Goal: Task Accomplishment & Management: Use online tool/utility

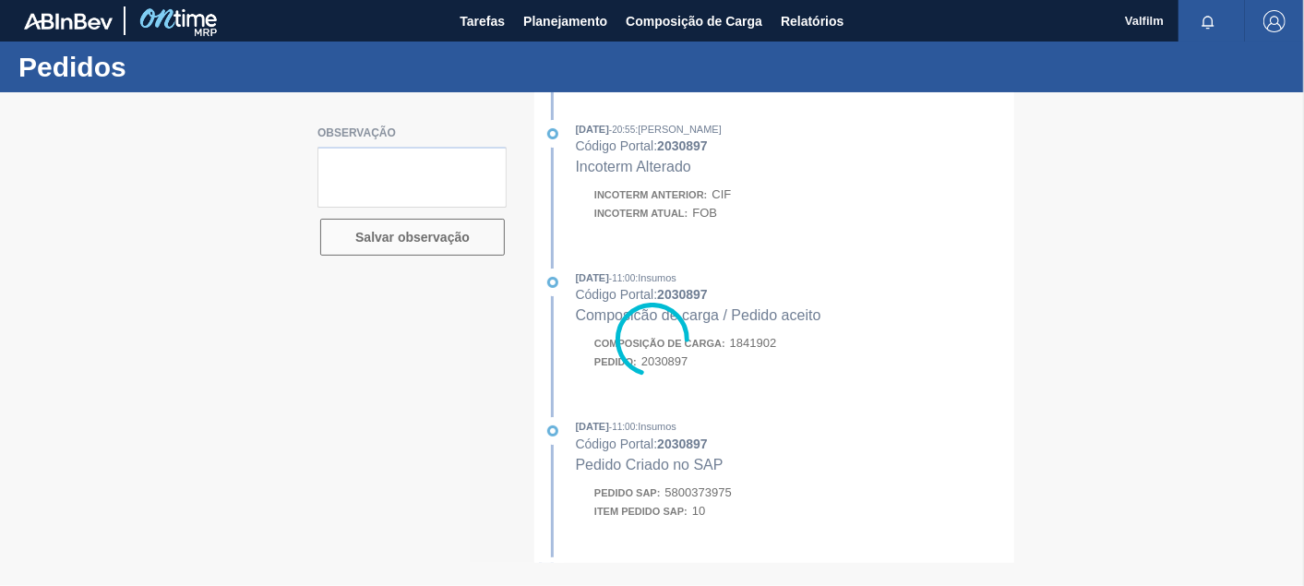
type textarea "FOB SOLICITADO AMBEV 17/9"
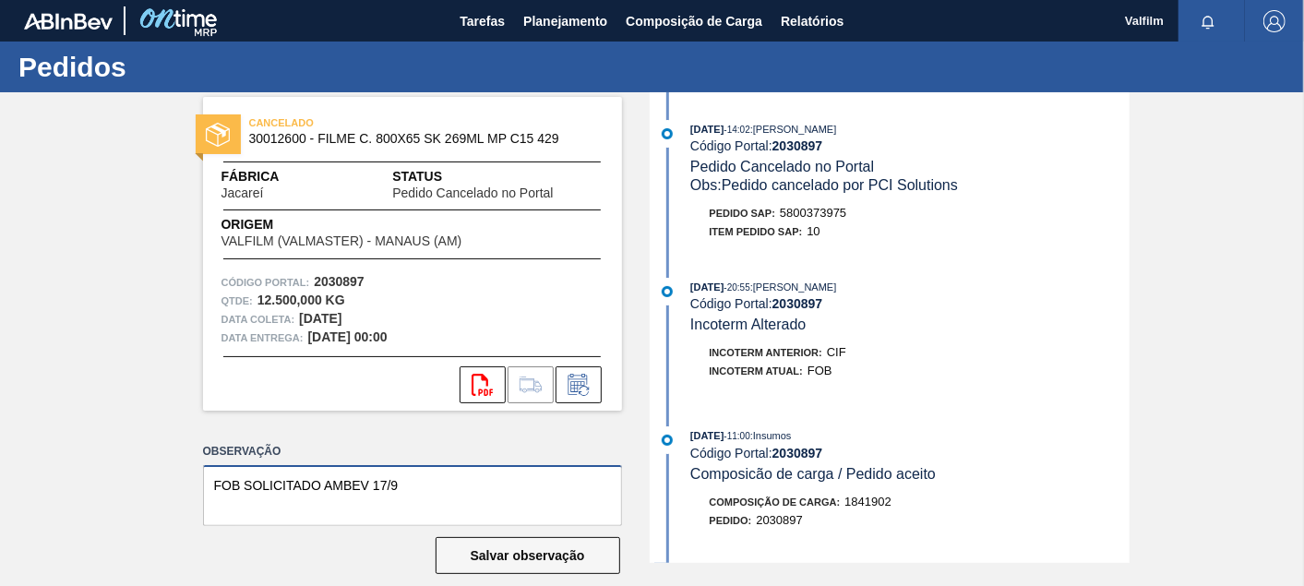
drag, startPoint x: 440, startPoint y: 492, endPoint x: 0, endPoint y: 457, distance: 441.6
click at [0, 0] on html "Tarefas Planejamento Composição de Carga Relatórios Valfilm Marcar todas como l…" at bounding box center [652, 0] width 1304 height 0
type textarea "FOB SOLICITADO AMBEV 17/9"
paste textarea "2050443"
type textarea "substituido pelo card 2050443"
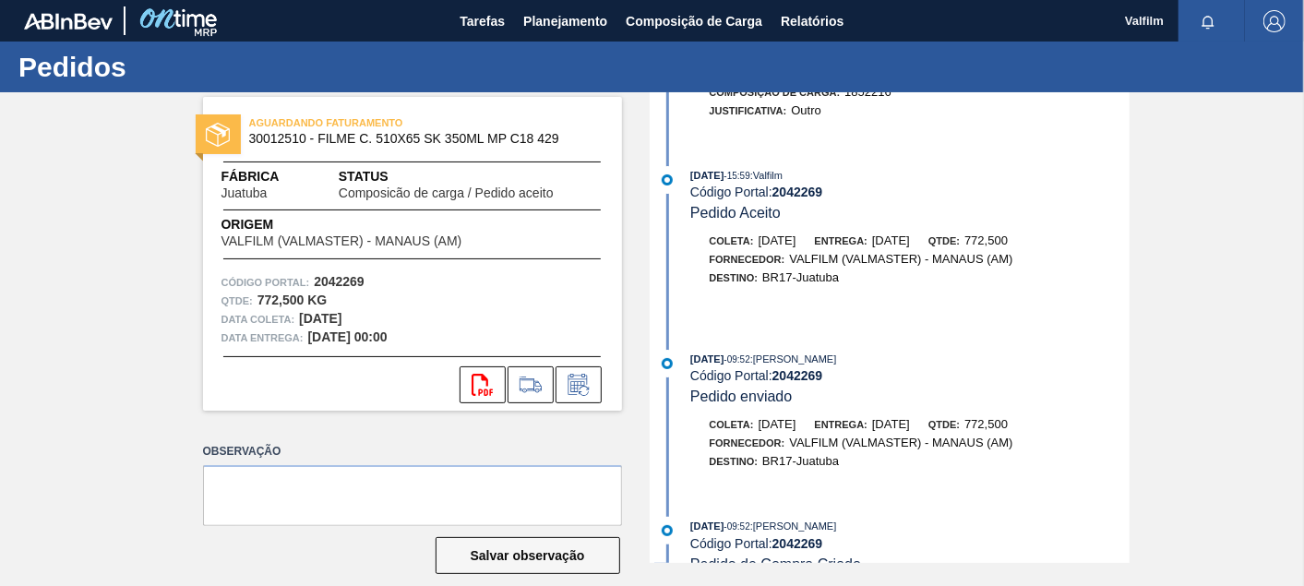
scroll to position [568, 0]
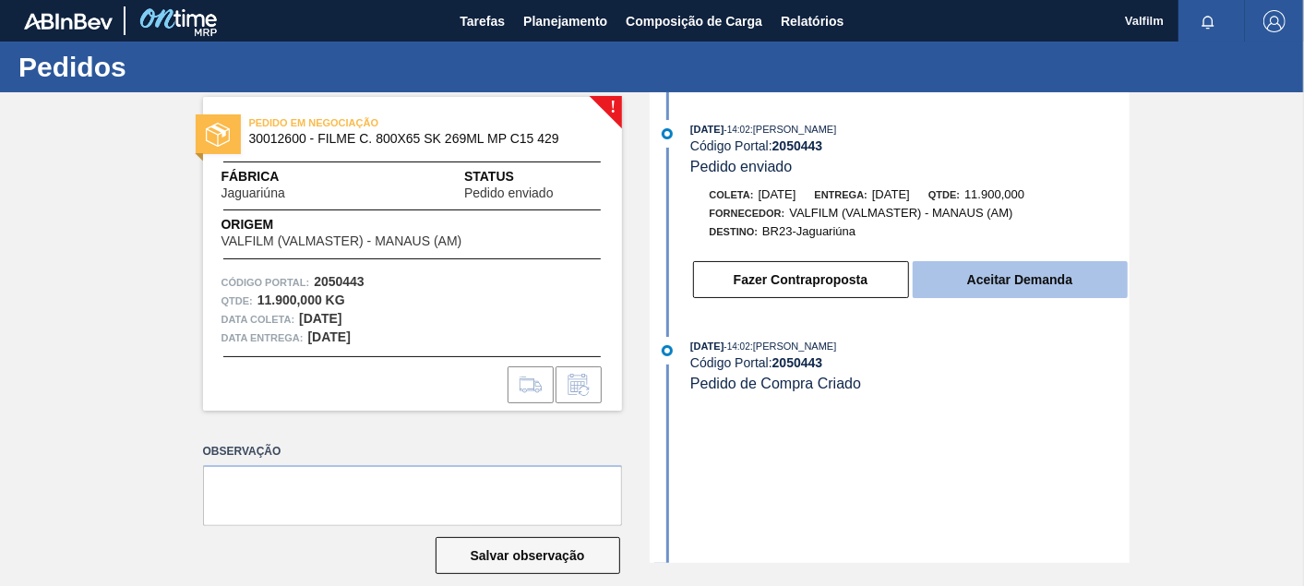
click at [1041, 287] on button "Aceitar Demanda" at bounding box center [1020, 279] width 215 height 37
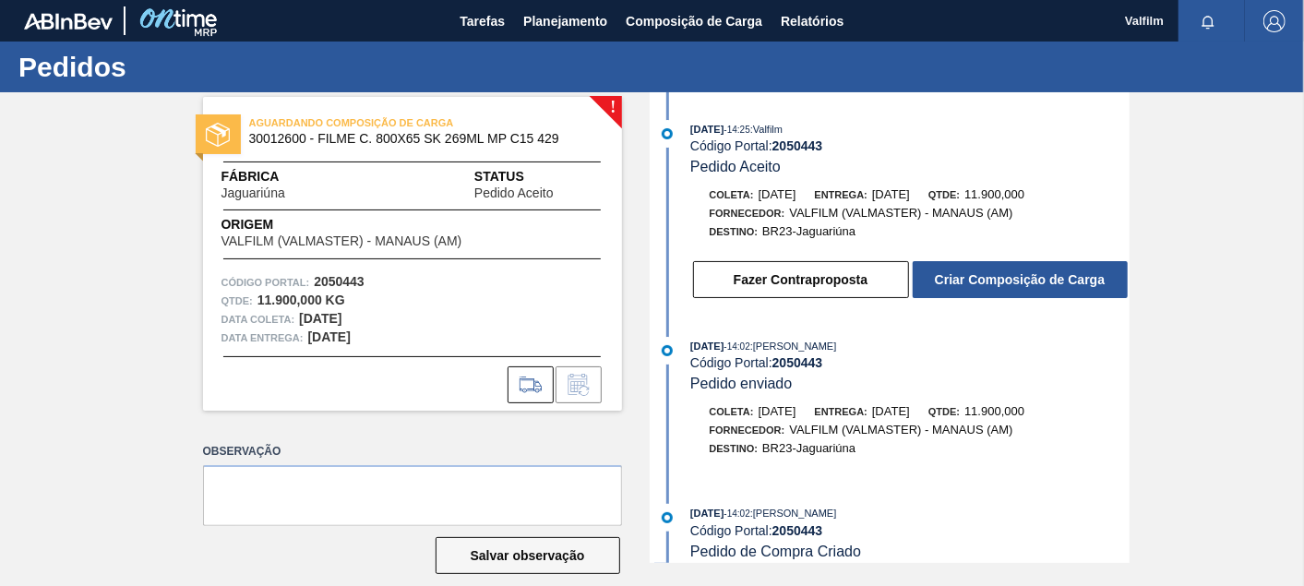
click at [1041, 287] on button "Criar Composição de Carga" at bounding box center [1020, 279] width 215 height 37
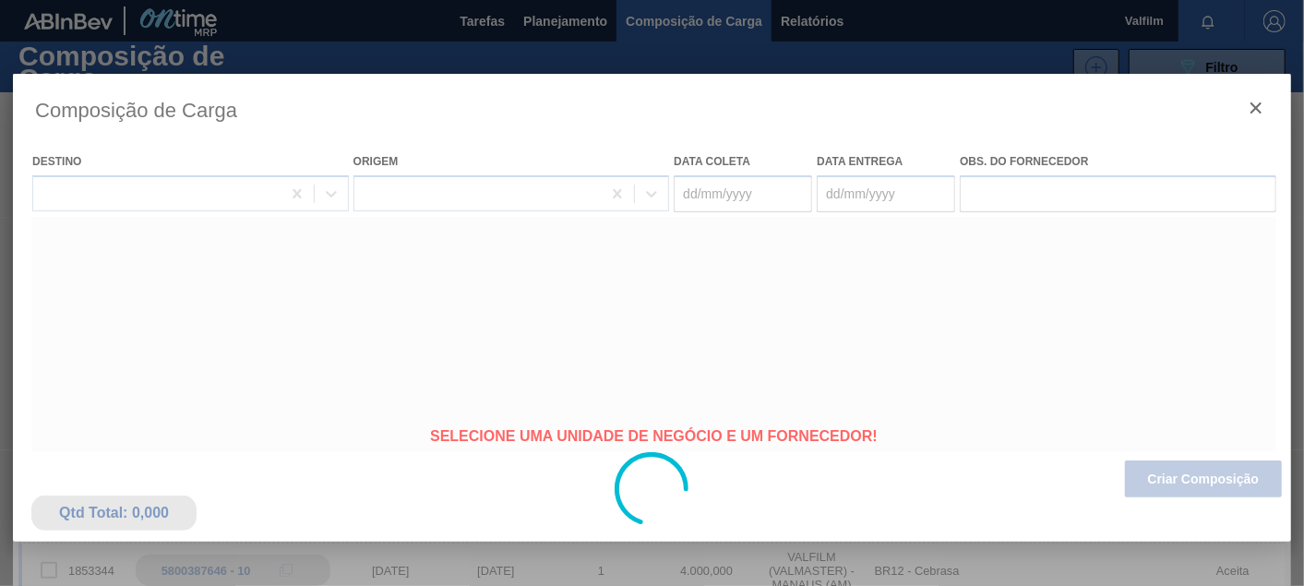
type coleta "08/10/2025"
type Entrega "07/11/2025"
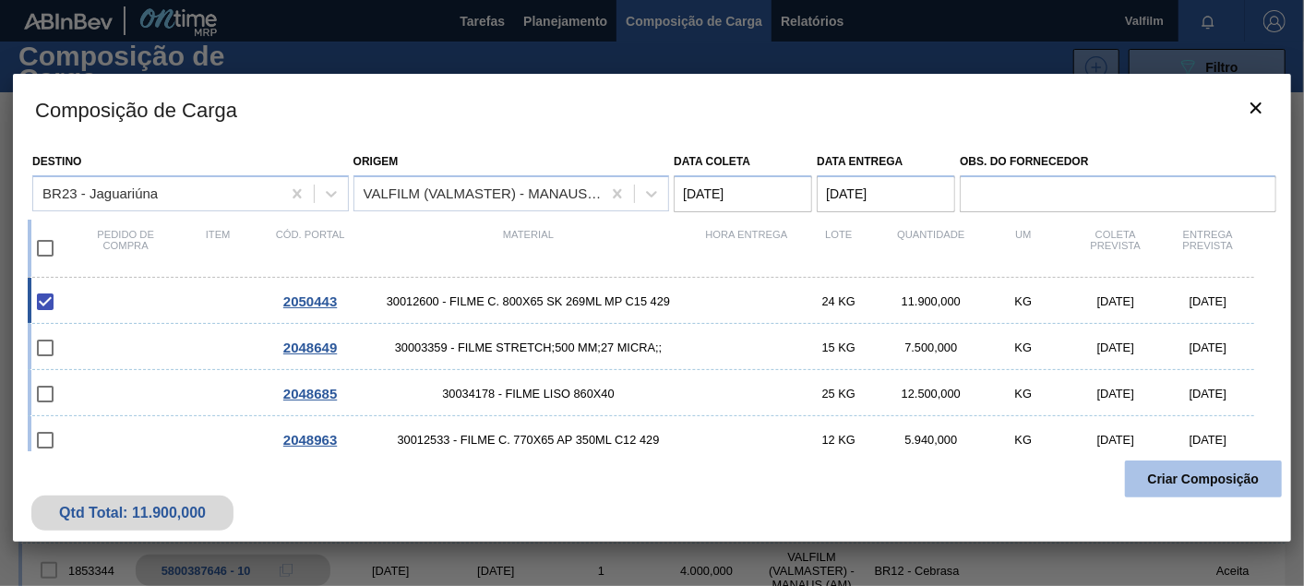
click at [1201, 472] on button "Criar Composição" at bounding box center [1203, 479] width 157 height 37
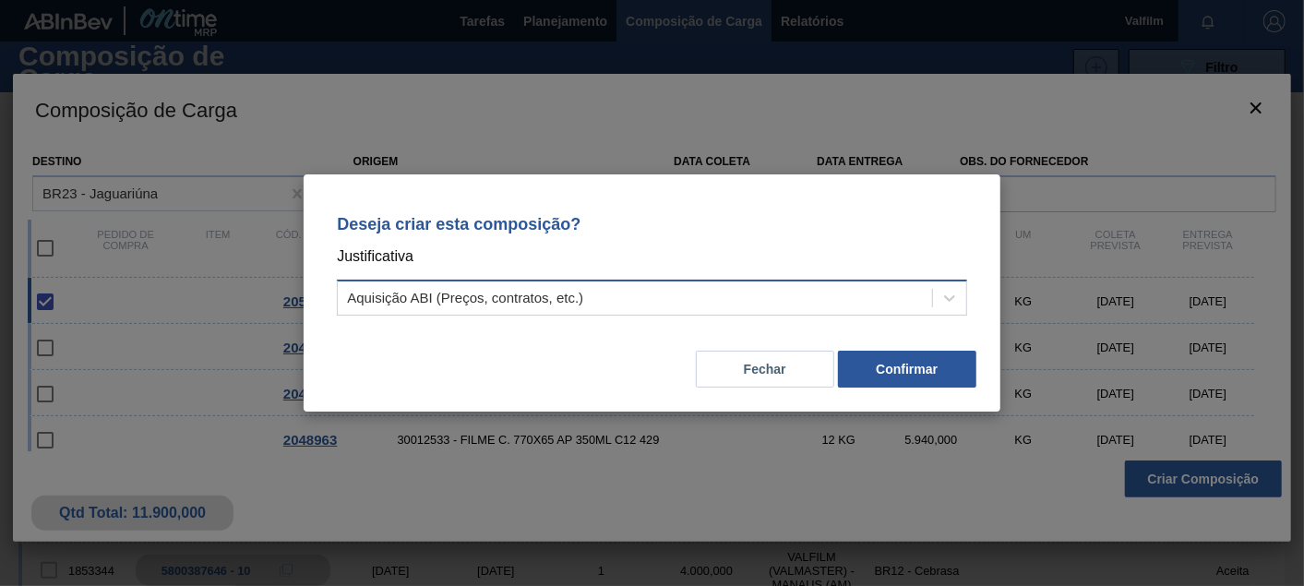
click at [615, 312] on div "Aquisição ABI (Preços, contratos, etc.)" at bounding box center [652, 298] width 630 height 36
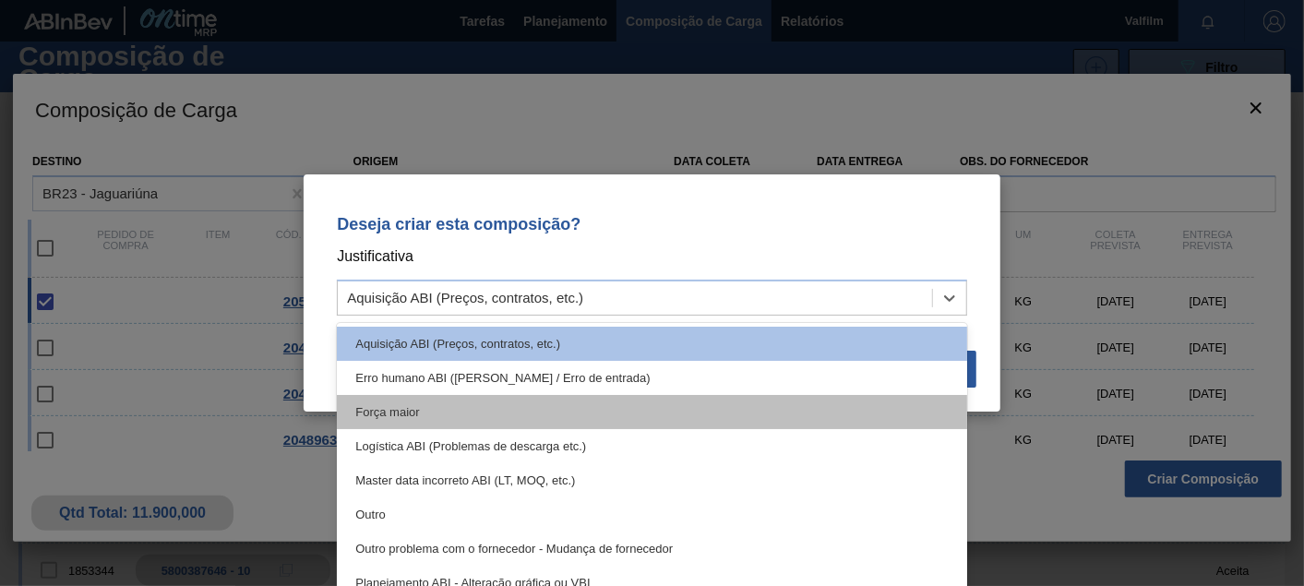
drag, startPoint x: 463, startPoint y: 402, endPoint x: 748, endPoint y: 411, distance: 285.3
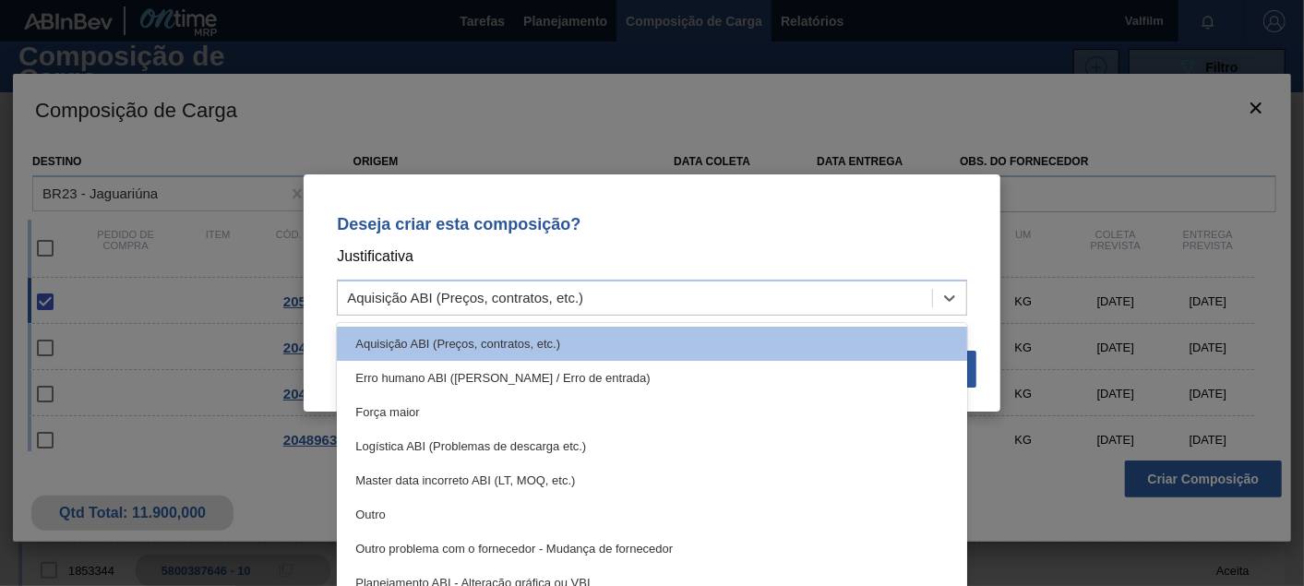
click at [463, 404] on div "Força maior" at bounding box center [652, 412] width 630 height 34
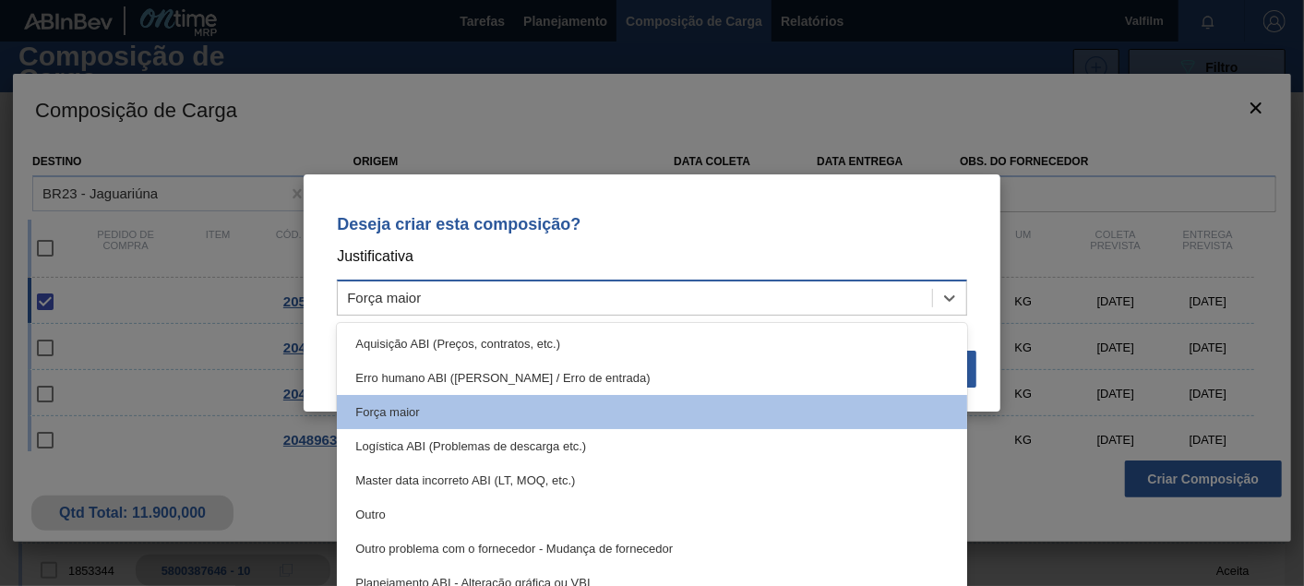
click at [455, 305] on div "Força maior" at bounding box center [635, 298] width 594 height 27
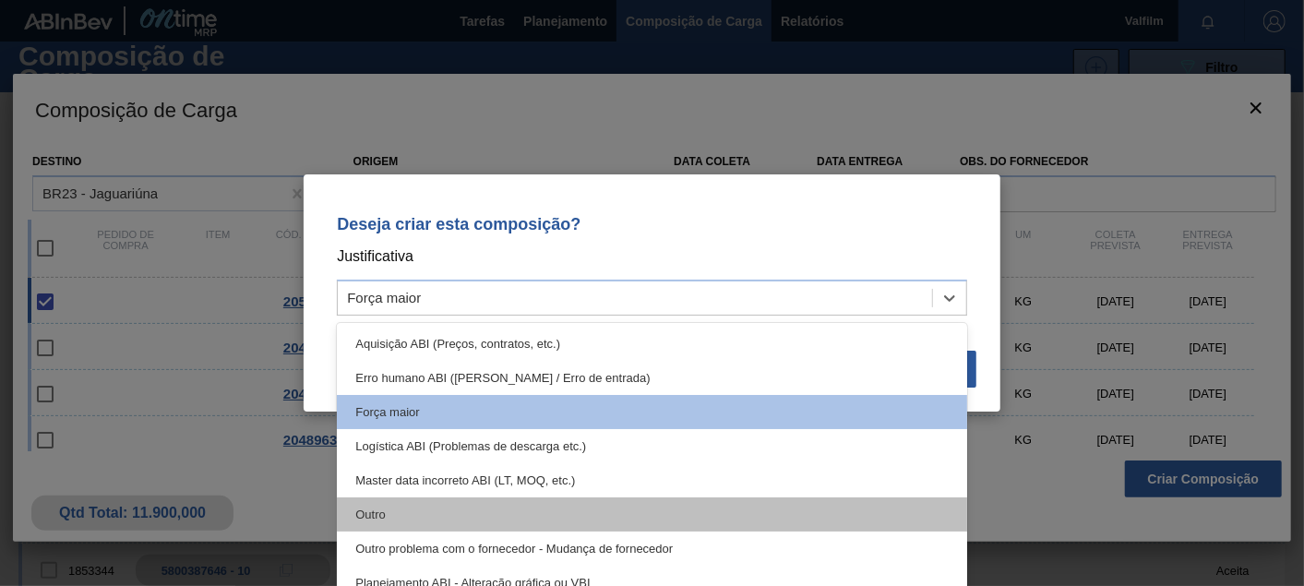
drag, startPoint x: 389, startPoint y: 517, endPoint x: 457, endPoint y: 489, distance: 72.8
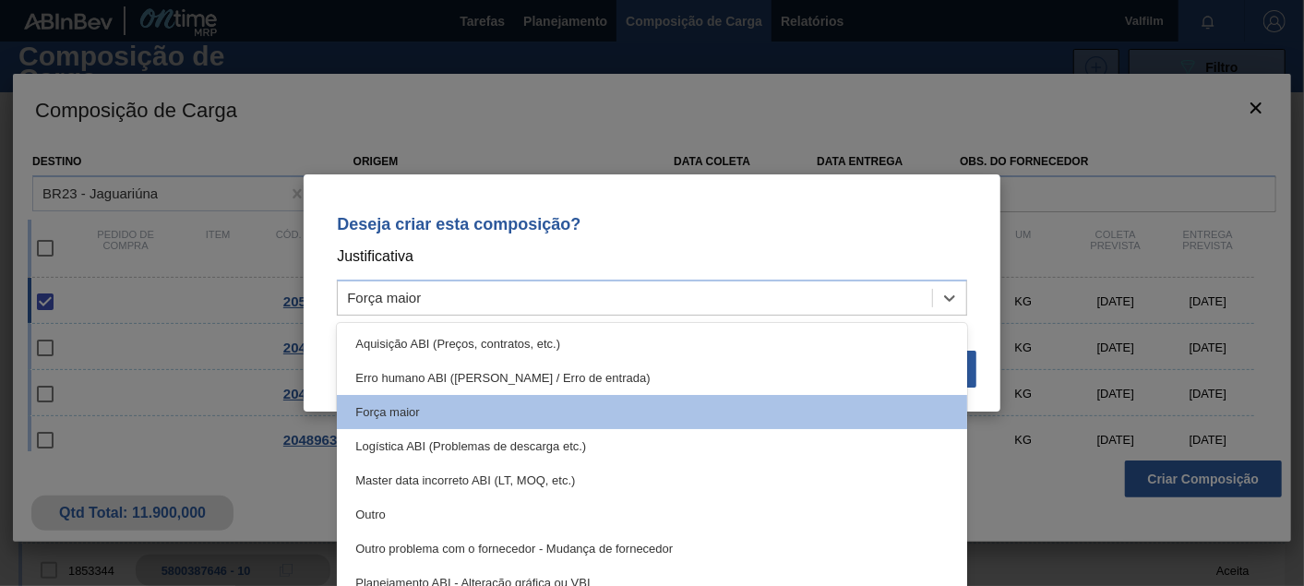
click at [392, 515] on div "Outro" at bounding box center [652, 514] width 630 height 34
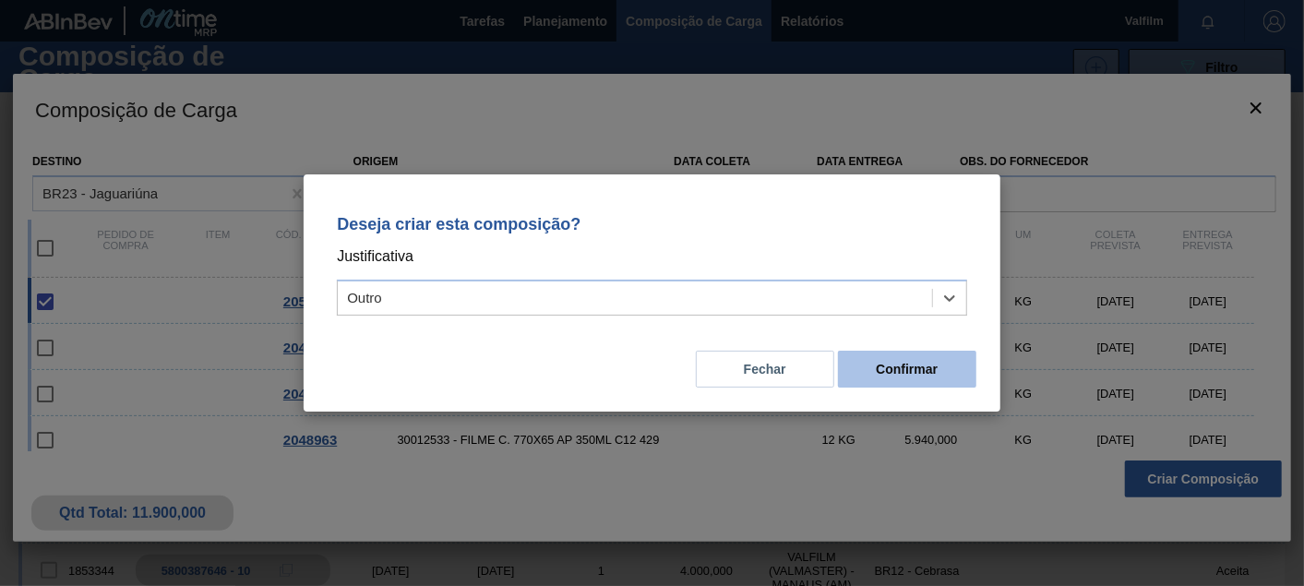
click at [941, 376] on button "Confirmar" at bounding box center [907, 369] width 138 height 37
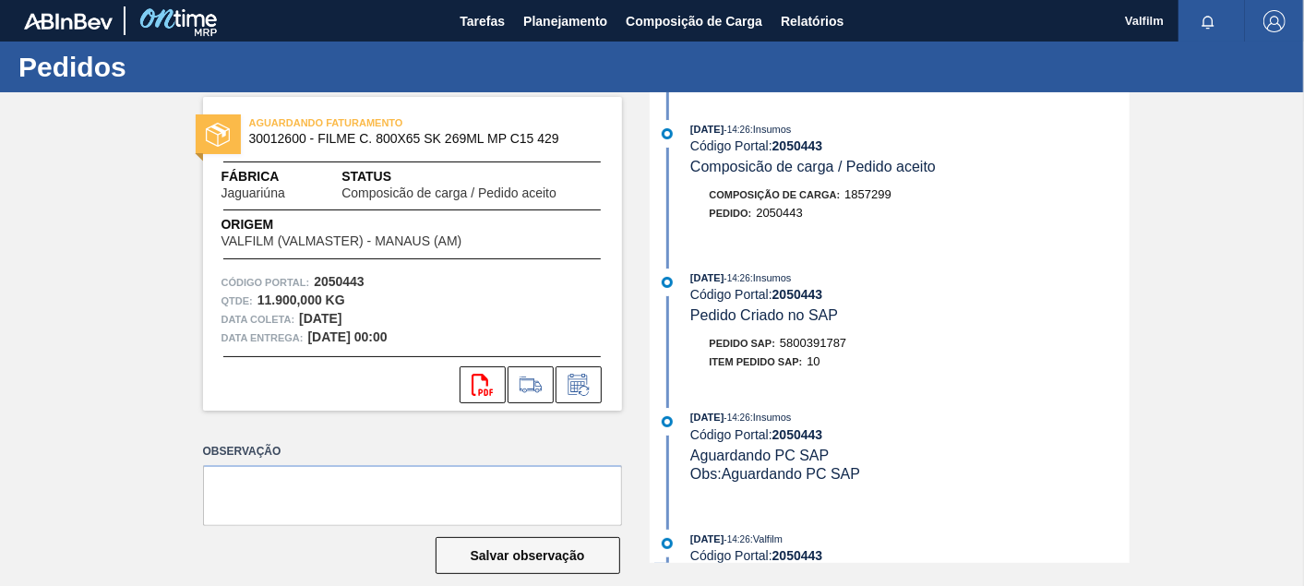
click at [825, 350] on span "5800391787" at bounding box center [813, 343] width 66 height 14
copy span "5800391787"
